Goal: Task Accomplishment & Management: Complete application form

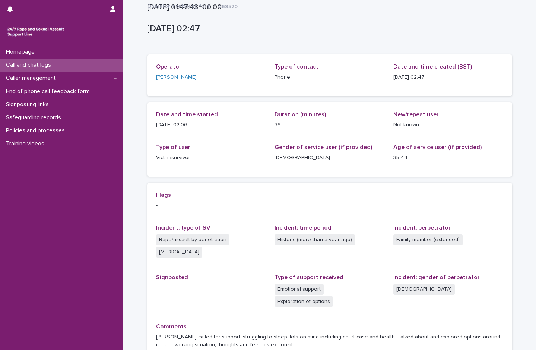
scroll to position [66, 0]
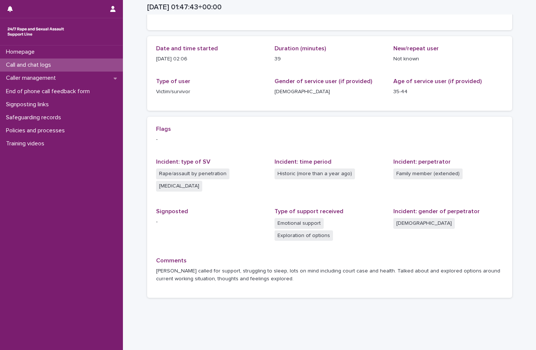
click at [22, 64] on p "Call and chat logs" at bounding box center [30, 64] width 54 height 7
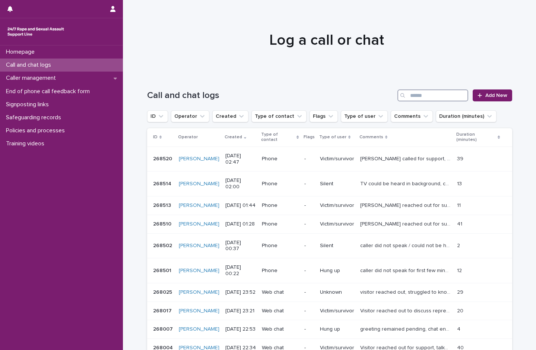
click at [412, 98] on input "Search" at bounding box center [433, 95] width 71 height 12
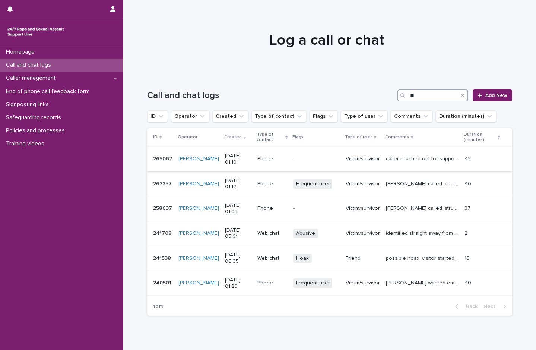
type input "*"
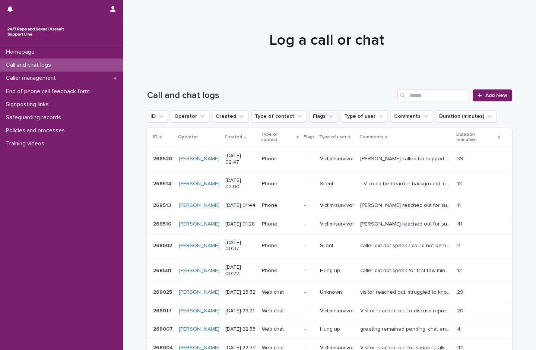
click at [312, 116] on button "Flags" at bounding box center [324, 116] width 28 height 12
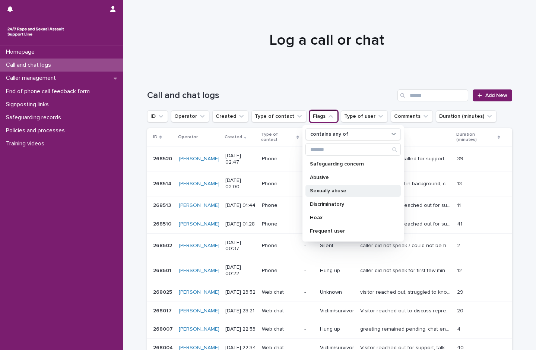
click at [324, 190] on p "Sexually abuse" at bounding box center [349, 190] width 79 height 5
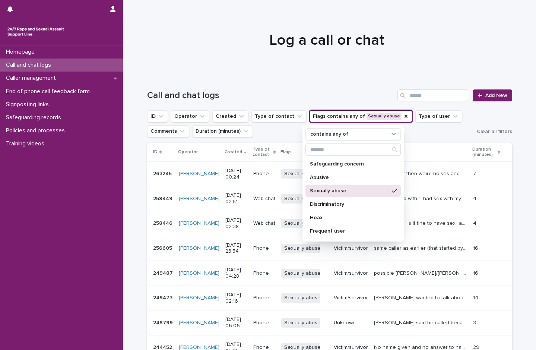
click at [446, 38] on h1 "Log a call or chat" at bounding box center [326, 40] width 365 height 18
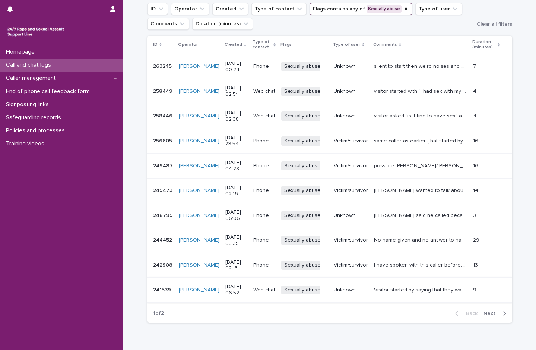
scroll to position [70, 0]
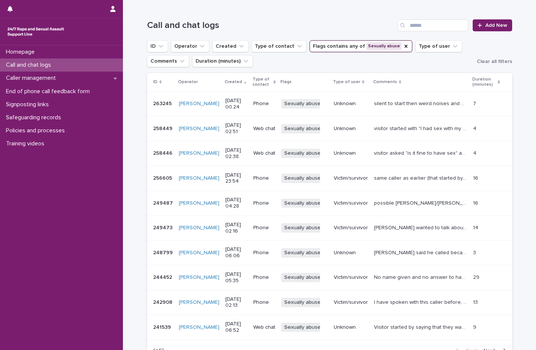
click at [392, 174] on p "same caller as earlier (that started by saying he was 31). Kept asking can I ta…" at bounding box center [421, 178] width 95 height 8
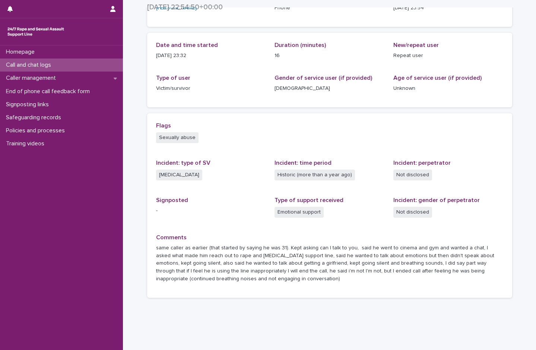
scroll to position [82, 0]
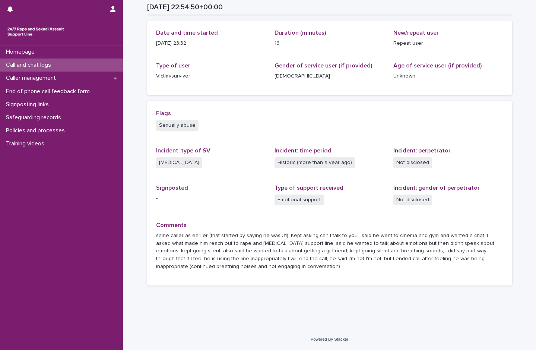
click at [40, 63] on p "Call and chat logs" at bounding box center [30, 64] width 54 height 7
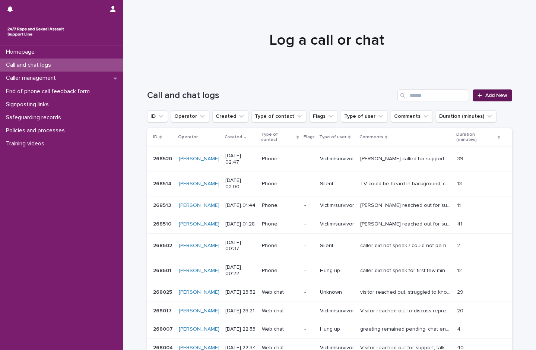
click at [493, 95] on span "Add New" at bounding box center [497, 95] width 22 height 5
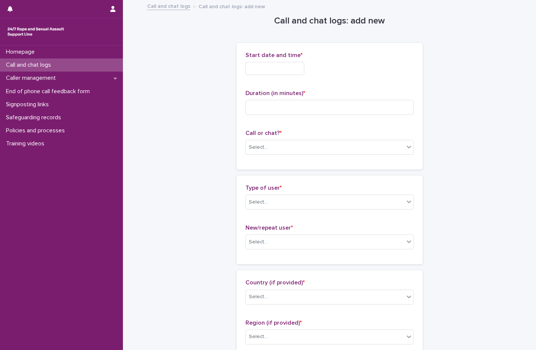
click at [275, 71] on input "text" at bounding box center [275, 68] width 59 height 13
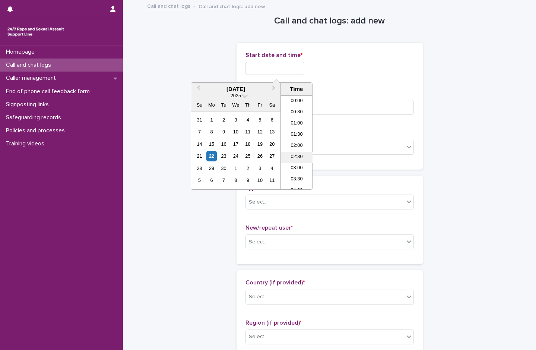
scroll to position [26, 0]
click at [301, 142] on li "03:00" at bounding box center [297, 142] width 32 height 11
click at [298, 69] on input "**********" at bounding box center [275, 68] width 59 height 13
type input "**********"
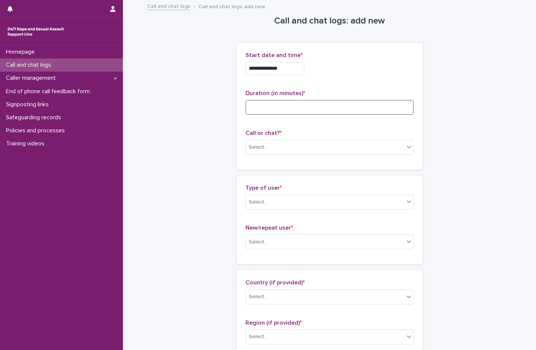
click at [352, 110] on input at bounding box center [330, 107] width 168 height 15
type input "*"
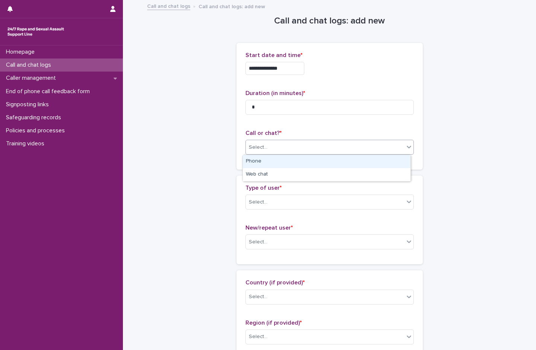
drag, startPoint x: 281, startPoint y: 150, endPoint x: 277, endPoint y: 166, distance: 16.2
click at [281, 150] on div "Select..." at bounding box center [325, 147] width 158 height 12
click at [269, 161] on div "Phone" at bounding box center [327, 161] width 168 height 13
drag, startPoint x: 266, startPoint y: 200, endPoint x: 268, endPoint y: 207, distance: 6.5
click at [266, 202] on div "Select..." at bounding box center [325, 202] width 158 height 12
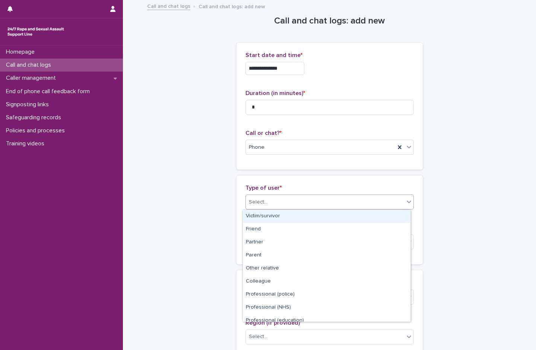
click at [272, 215] on div "Victim/survivor" at bounding box center [327, 216] width 168 height 13
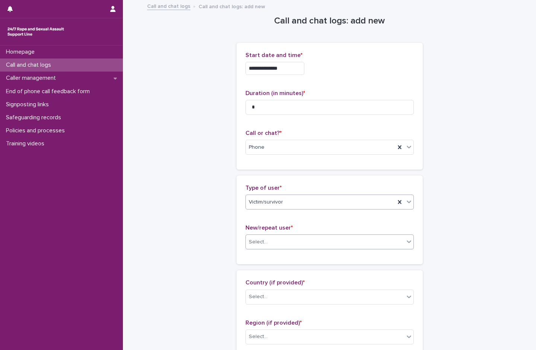
click at [267, 240] on div "Select..." at bounding box center [325, 242] width 158 height 12
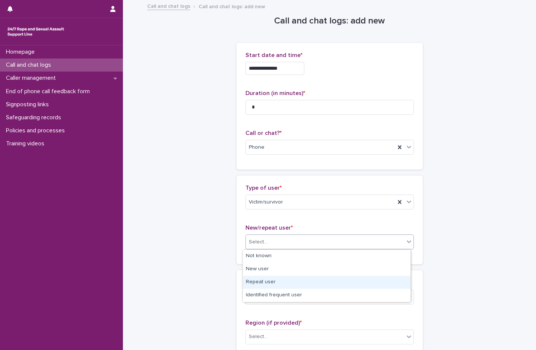
click at [271, 283] on div "Repeat user" at bounding box center [327, 282] width 168 height 13
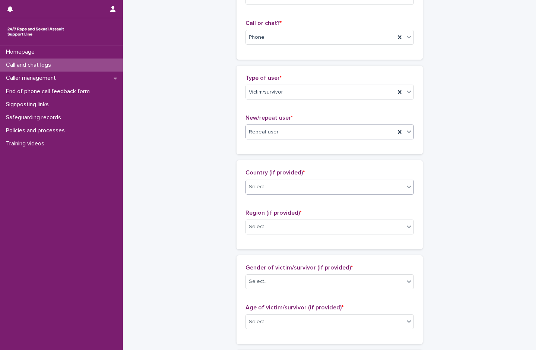
scroll to position [149, 0]
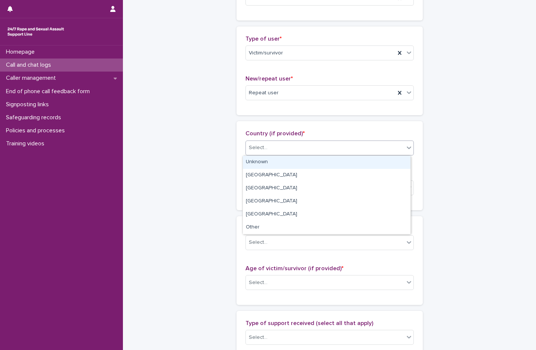
click at [269, 142] on div "Select..." at bounding box center [325, 148] width 158 height 12
click at [271, 161] on div "Unknown" at bounding box center [327, 162] width 168 height 13
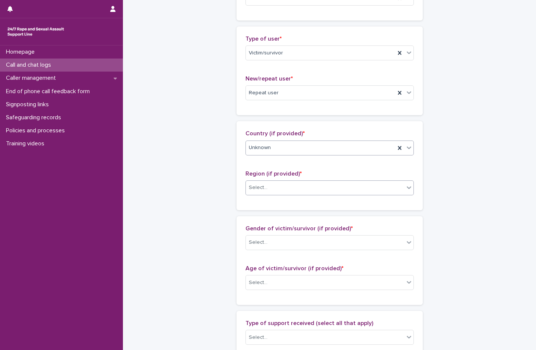
click at [269, 186] on div "Select..." at bounding box center [325, 187] width 158 height 12
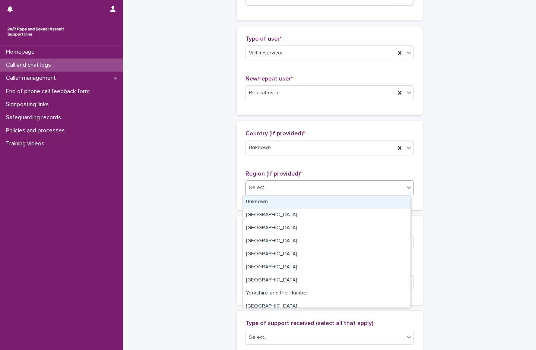
click at [271, 202] on div "Unknown" at bounding box center [327, 202] width 168 height 13
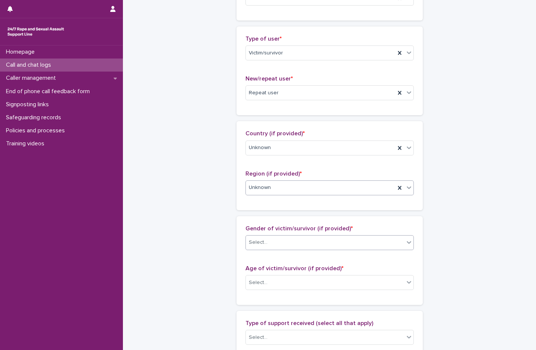
click at [268, 241] on div "Select..." at bounding box center [325, 242] width 158 height 12
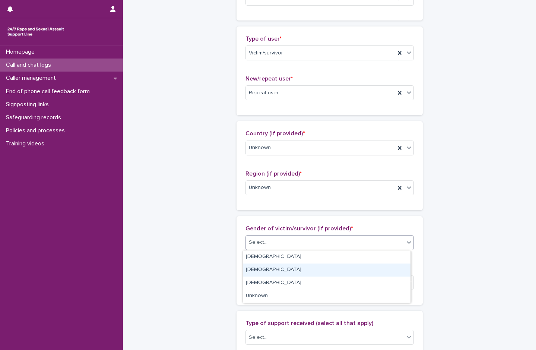
drag, startPoint x: 271, startPoint y: 262, endPoint x: 271, endPoint y: 268, distance: 6.7
click at [271, 268] on div "[DEMOGRAPHIC_DATA]" at bounding box center [327, 269] width 168 height 13
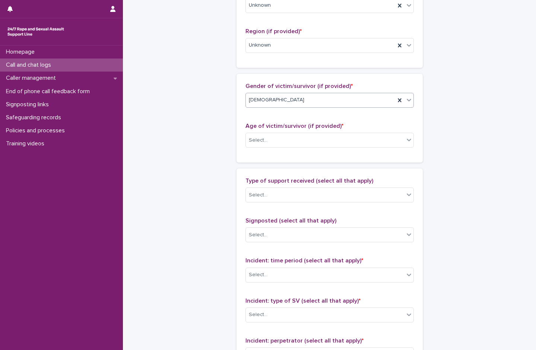
scroll to position [298, 0]
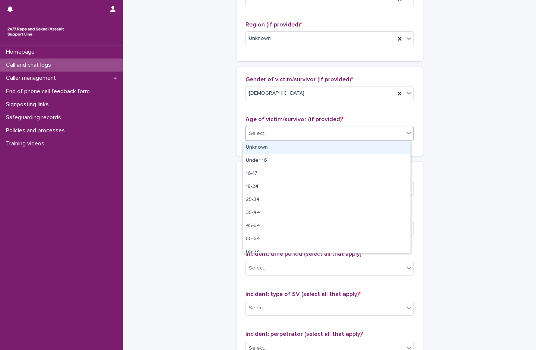
click at [254, 132] on div "Select..." at bounding box center [258, 134] width 19 height 8
click at [263, 147] on div "Unknown" at bounding box center [327, 147] width 168 height 13
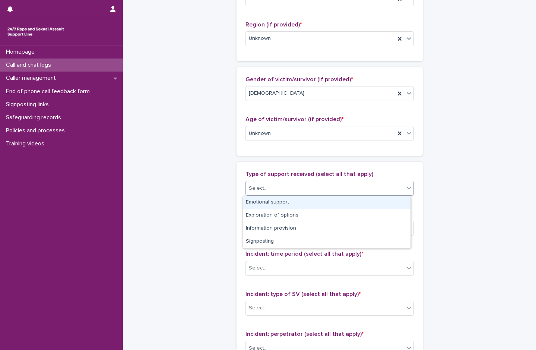
click at [275, 187] on div "Select..." at bounding box center [325, 188] width 158 height 12
click at [282, 203] on div "Emotional support" at bounding box center [327, 202] width 168 height 13
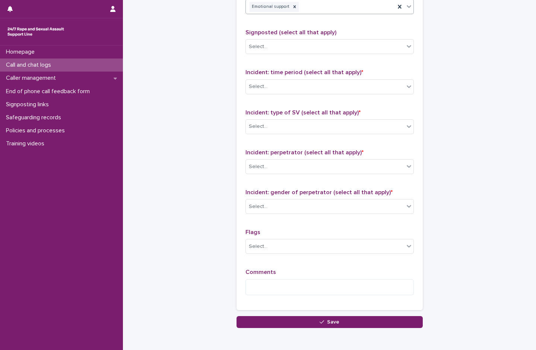
scroll to position [484, 0]
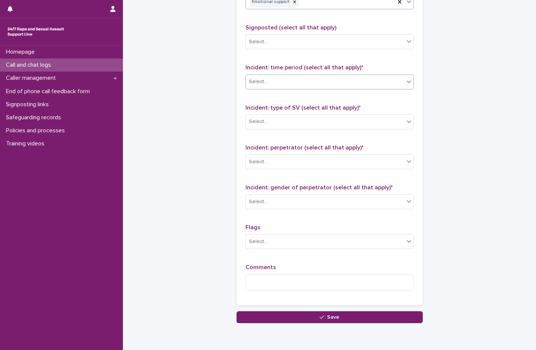
click at [267, 81] on div "Select..." at bounding box center [325, 82] width 158 height 12
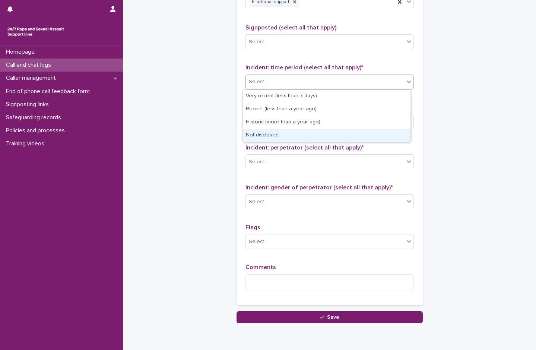
click at [264, 133] on div "Not disclosed" at bounding box center [327, 135] width 168 height 13
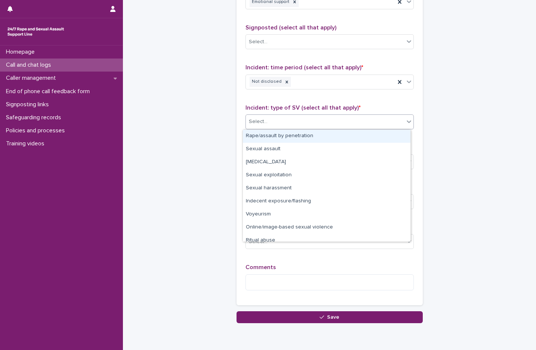
click at [267, 121] on div "Select..." at bounding box center [325, 122] width 158 height 12
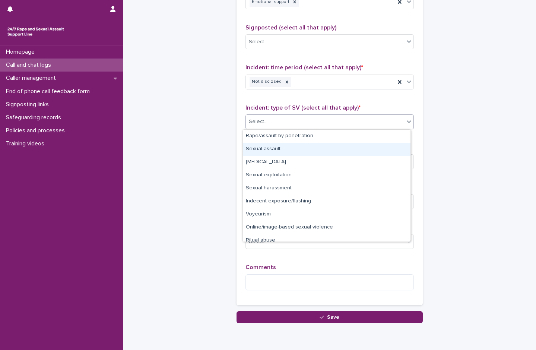
click at [280, 150] on div "Sexual assault" at bounding box center [327, 149] width 168 height 13
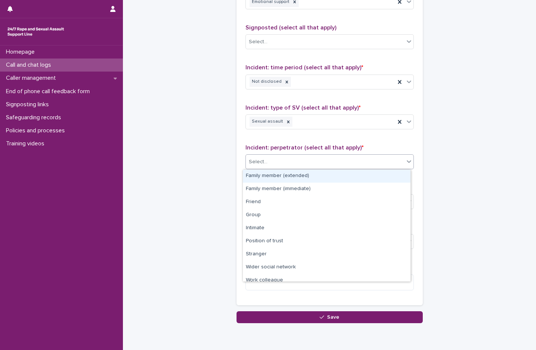
click at [277, 161] on div "Select..." at bounding box center [325, 162] width 158 height 12
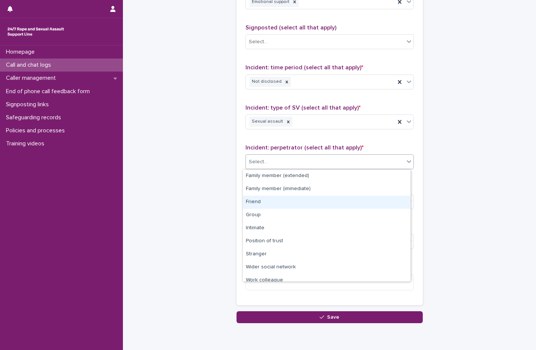
scroll to position [32, 0]
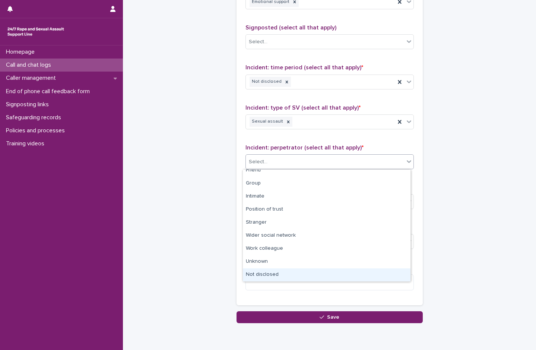
click at [295, 276] on div "Not disclosed" at bounding box center [327, 274] width 168 height 13
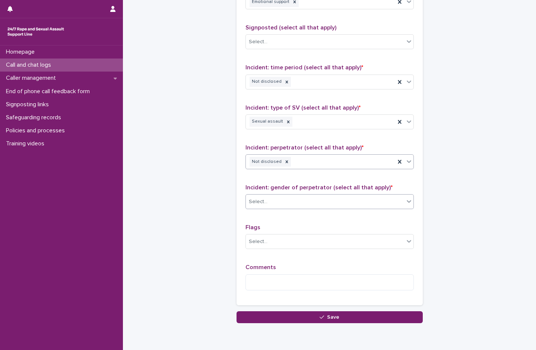
click at [290, 204] on div "Select..." at bounding box center [325, 202] width 158 height 12
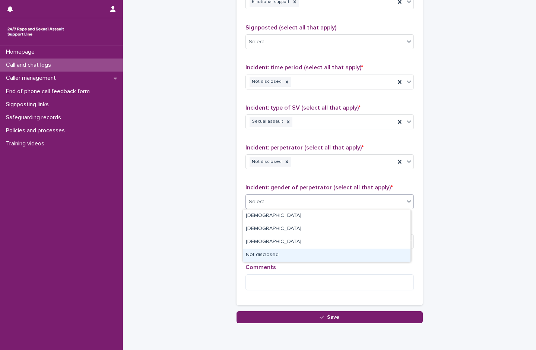
click at [285, 252] on div "Not disclosed" at bounding box center [327, 255] width 168 height 13
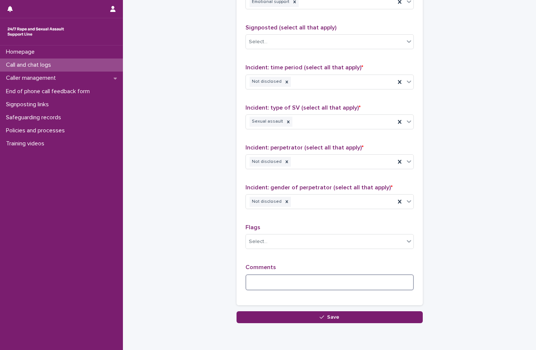
click at [284, 285] on textarea at bounding box center [330, 282] width 168 height 16
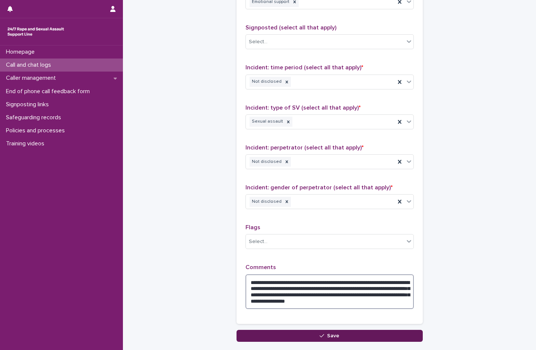
type textarea "**********"
click at [287, 336] on button "Save" at bounding box center [330, 336] width 186 height 12
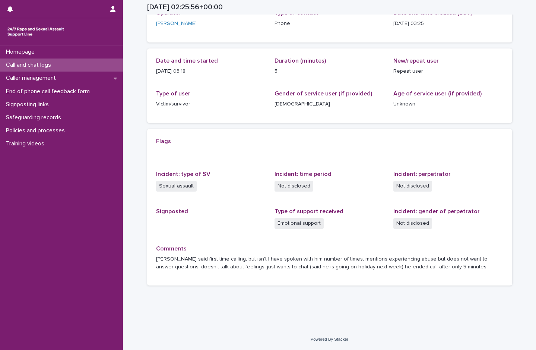
scroll to position [54, 0]
click at [10, 63] on p "Call and chat logs" at bounding box center [30, 64] width 54 height 7
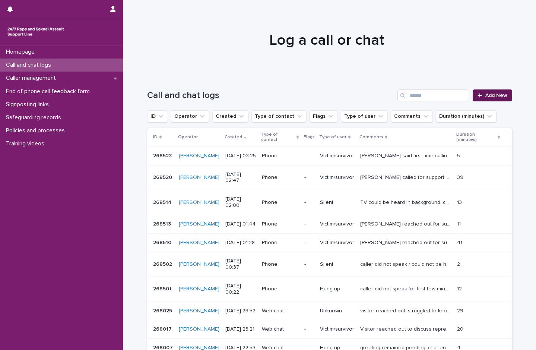
click at [487, 97] on span "Add New" at bounding box center [497, 95] width 22 height 5
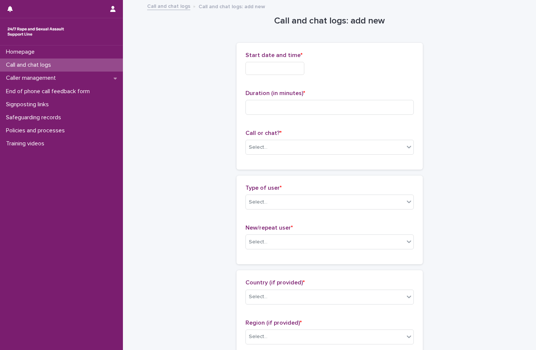
click at [253, 69] on input "text" at bounding box center [275, 68] width 59 height 13
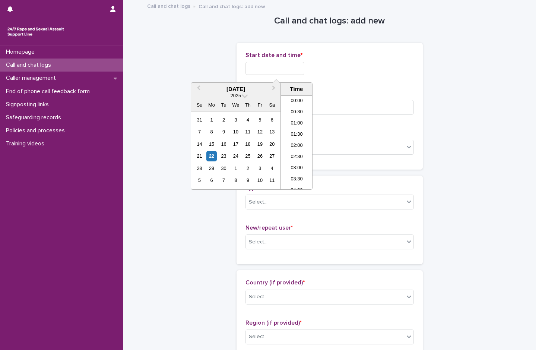
scroll to position [37, 0]
click at [301, 139] on li "03:30" at bounding box center [297, 142] width 32 height 11
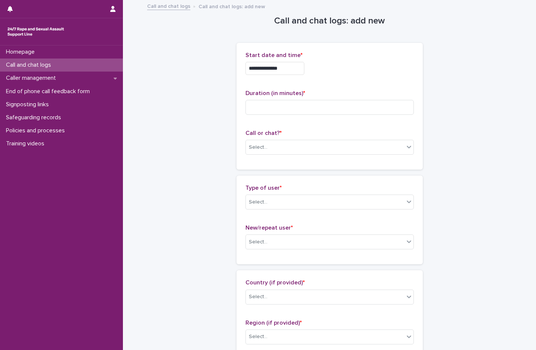
click at [292, 67] on input "**********" at bounding box center [275, 68] width 59 height 13
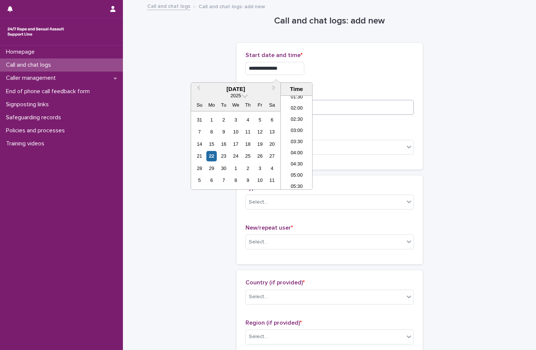
type input "**********"
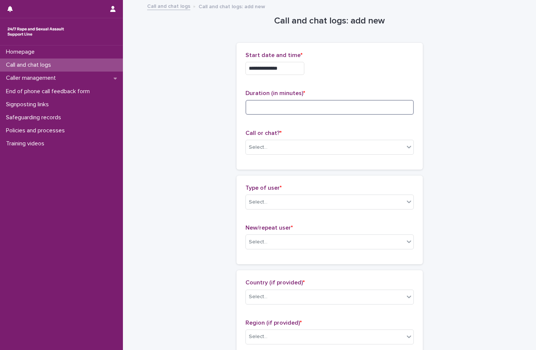
click at [341, 105] on input at bounding box center [330, 107] width 168 height 15
type input "*"
click at [262, 149] on div "Select..." at bounding box center [258, 147] width 19 height 8
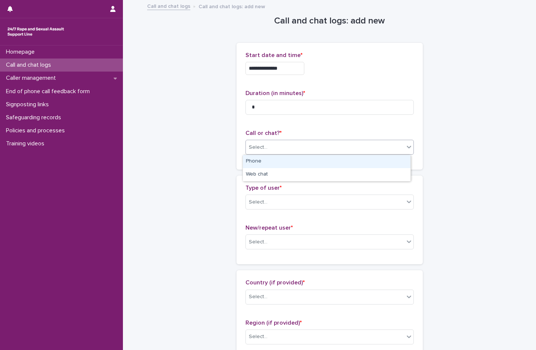
click at [263, 161] on div "Phone" at bounding box center [327, 161] width 168 height 13
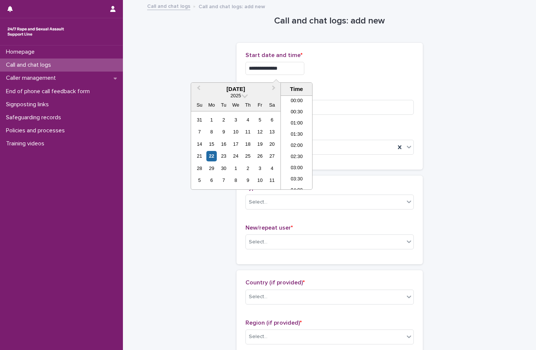
click at [287, 69] on input "**********" at bounding box center [275, 68] width 59 height 13
type input "**********"
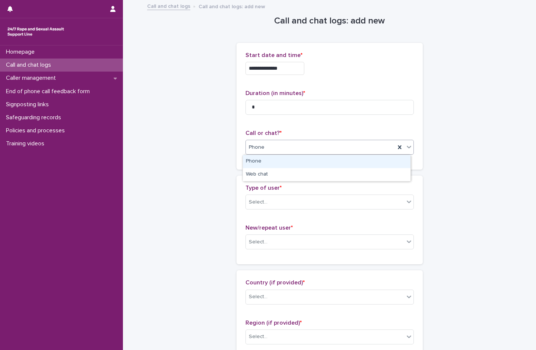
click at [347, 145] on div "Phone" at bounding box center [320, 147] width 149 height 12
click at [258, 160] on div "Phone" at bounding box center [327, 161] width 168 height 13
click at [261, 204] on div "Select..." at bounding box center [258, 202] width 19 height 8
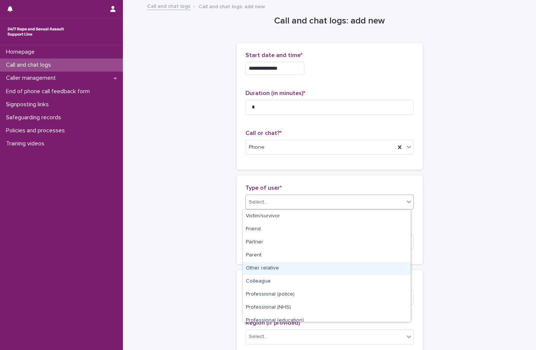
scroll to position [84, 0]
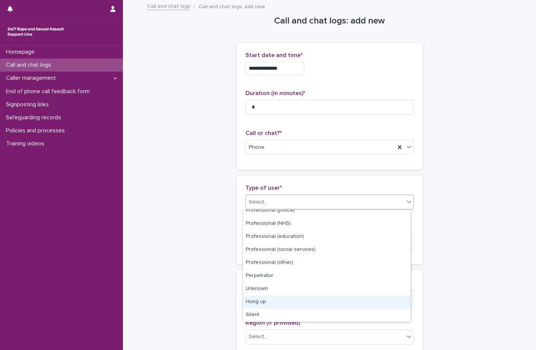
click at [284, 301] on div "Hung up" at bounding box center [327, 301] width 168 height 13
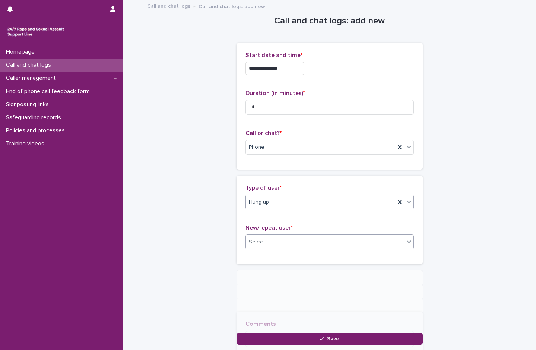
click at [274, 249] on body "**********" at bounding box center [268, 175] width 536 height 350
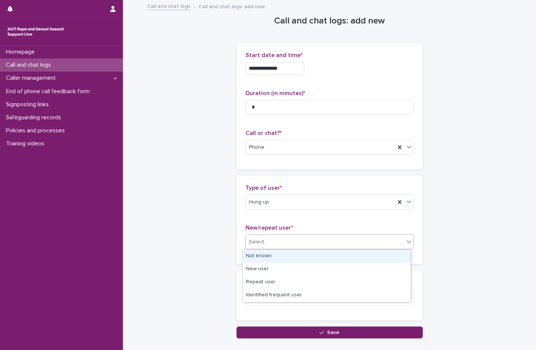
click at [268, 256] on div "Not known" at bounding box center [327, 256] width 168 height 13
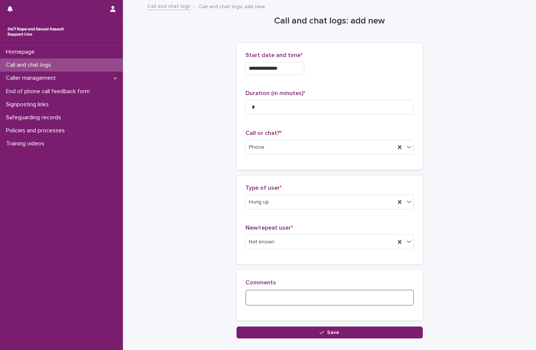
click at [280, 299] on textarea at bounding box center [330, 298] width 168 height 16
type textarea "**********"
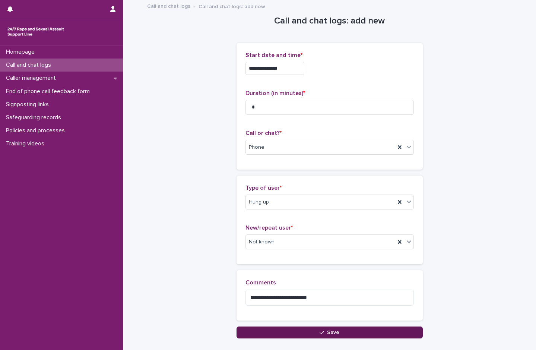
click at [306, 332] on button "Save" at bounding box center [330, 332] width 186 height 12
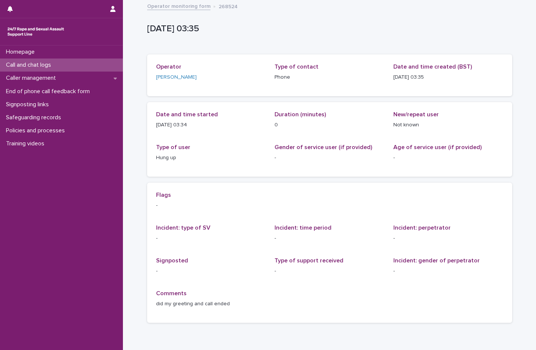
click at [39, 62] on p "Call and chat logs" at bounding box center [30, 64] width 54 height 7
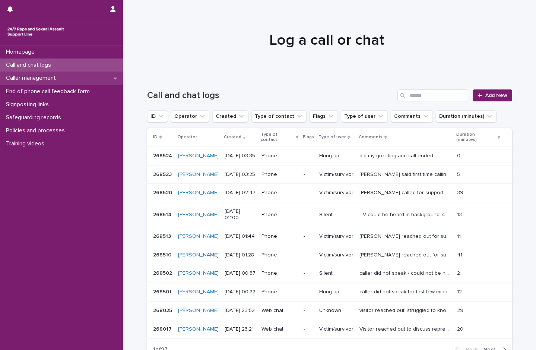
click at [44, 78] on p "Caller management" at bounding box center [32, 78] width 59 height 7
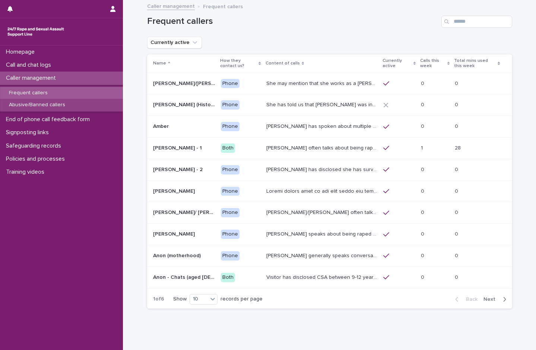
click at [35, 103] on p "Abusive/Banned callers" at bounding box center [37, 105] width 68 height 6
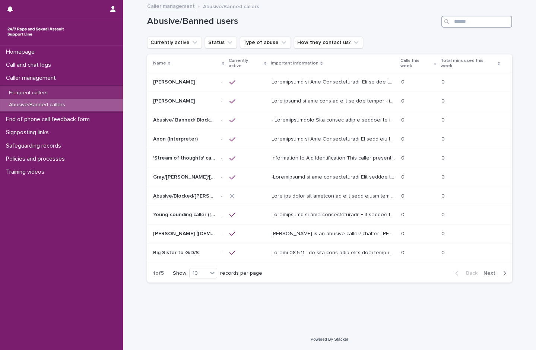
click at [477, 23] on input "Search" at bounding box center [477, 22] width 71 height 12
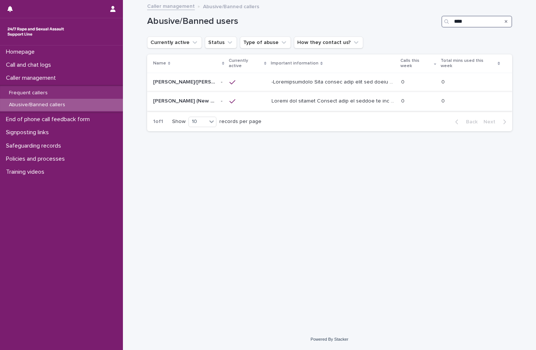
type input "****"
click at [319, 97] on p at bounding box center [334, 101] width 125 height 8
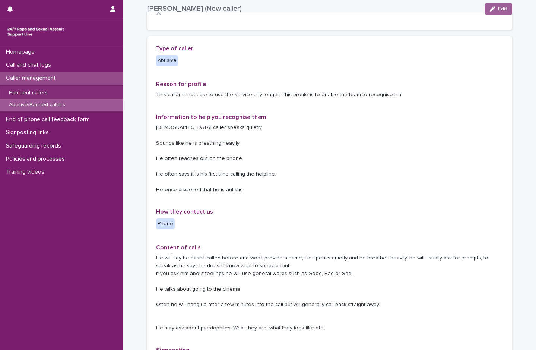
scroll to position [186, 0]
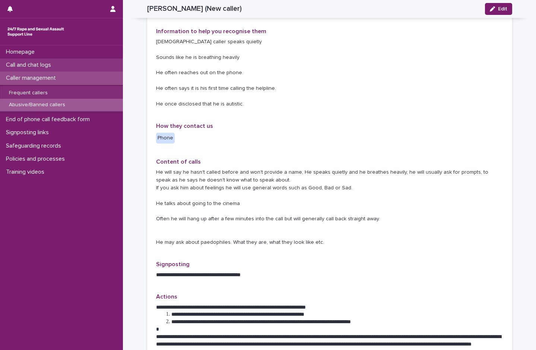
click at [34, 66] on p "Call and chat logs" at bounding box center [30, 64] width 54 height 7
